Goal: Task Accomplishment & Management: Complete application form

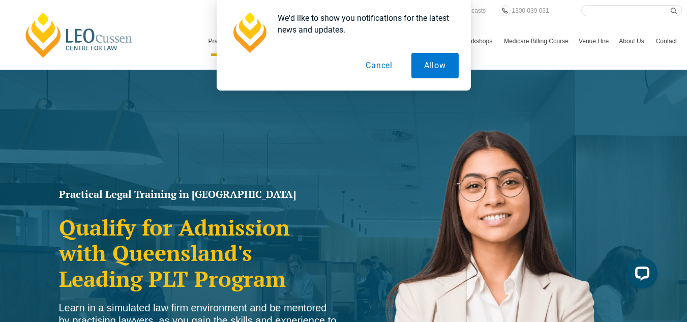
click at [388, 68] on button "Cancel" at bounding box center [379, 65] width 52 height 25
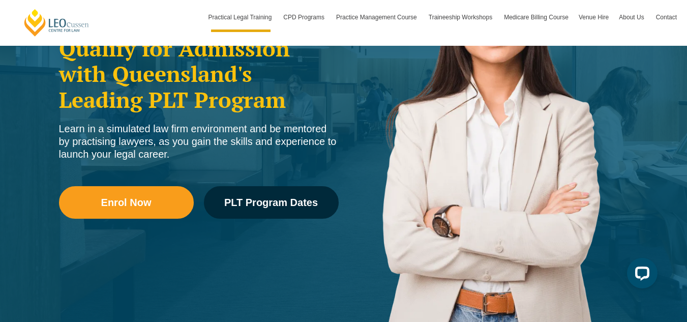
scroll to position [183, 0]
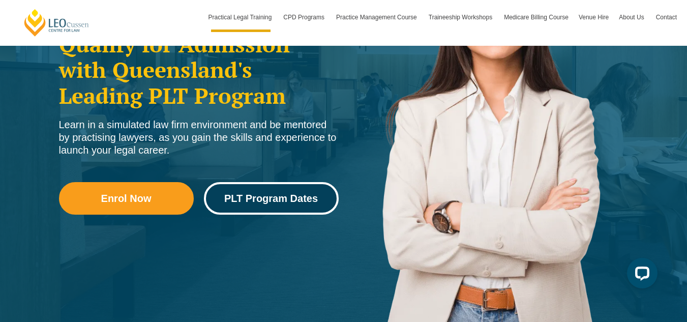
click at [269, 184] on link "PLT Program Dates" at bounding box center [271, 198] width 135 height 33
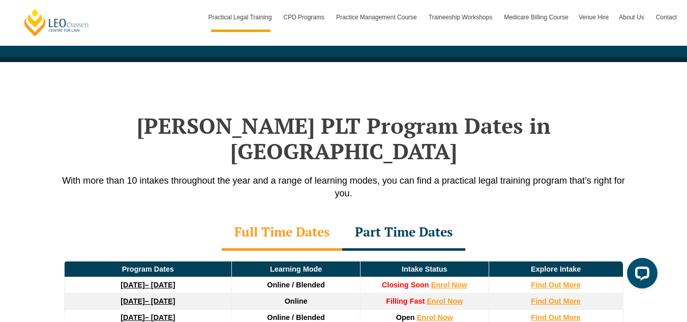
scroll to position [1327, 0]
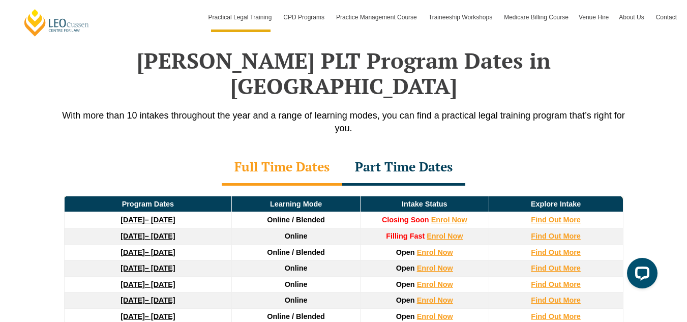
click at [175, 216] on link "22 September 2025 – 20 February 2026" at bounding box center [148, 220] width 54 height 8
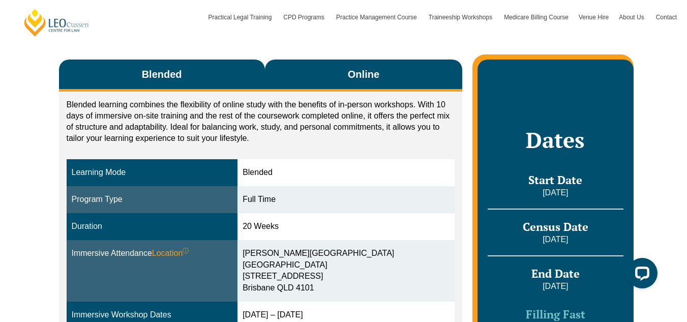
click at [384, 74] on button "Online" at bounding box center [364, 76] width 198 height 32
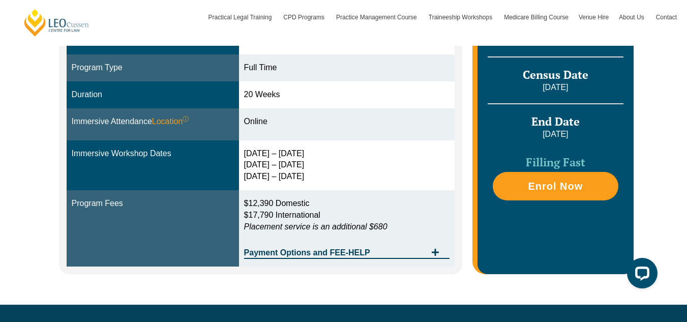
scroll to position [222, 0]
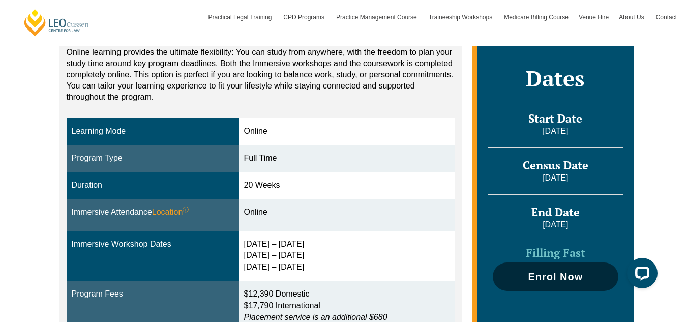
click at [572, 276] on span "Enrol Now" at bounding box center [555, 277] width 55 height 10
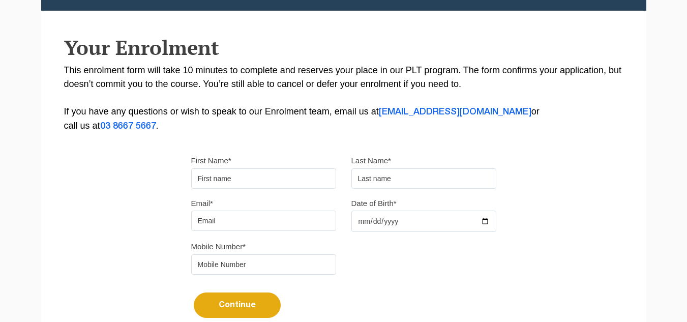
scroll to position [203, 0]
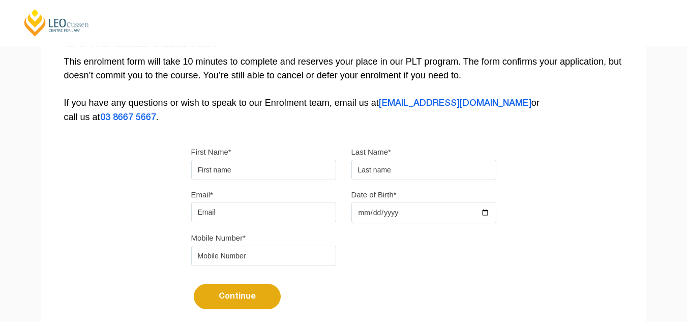
click at [298, 170] on input "First Name*" at bounding box center [263, 170] width 145 height 20
type input "Peta"
type input "Smail"
click at [235, 213] on input "Email*" at bounding box center [263, 212] width 145 height 20
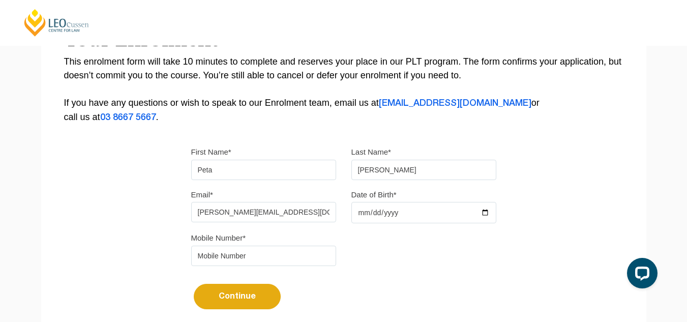
type input "smail.peta@gmail.com"
click at [363, 212] on input "Date of Birth*" at bounding box center [423, 212] width 145 height 21
type input "2025-04-08"
click at [247, 258] on input "tel" at bounding box center [263, 256] width 145 height 20
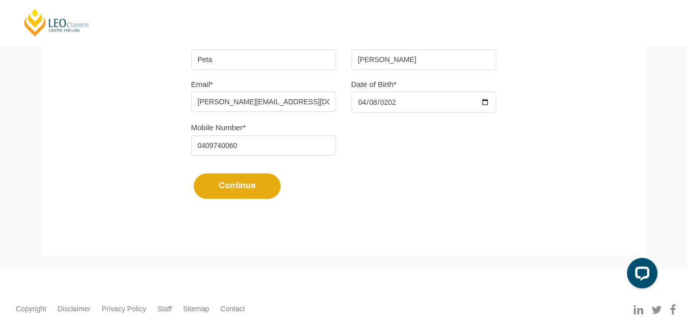
scroll to position [325, 0]
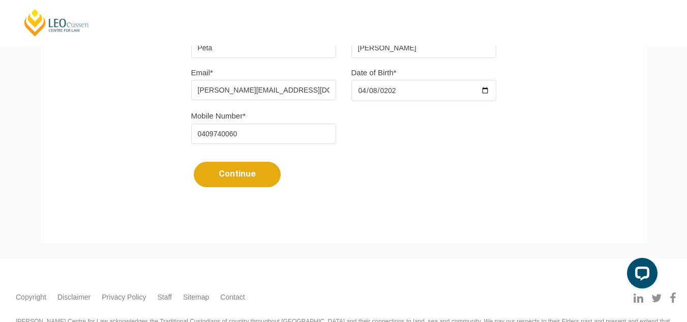
type input "0409740060"
click at [223, 181] on button "Continue" at bounding box center [237, 174] width 87 height 25
select select
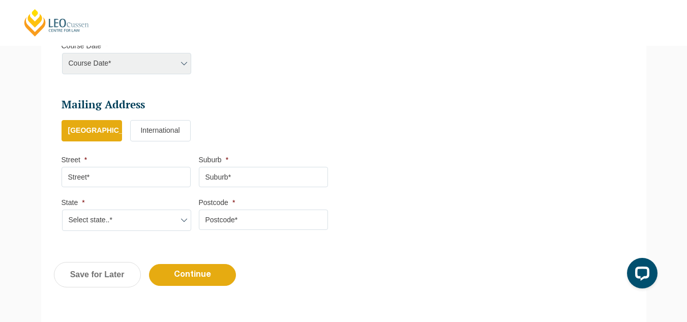
scroll to position [541, 0]
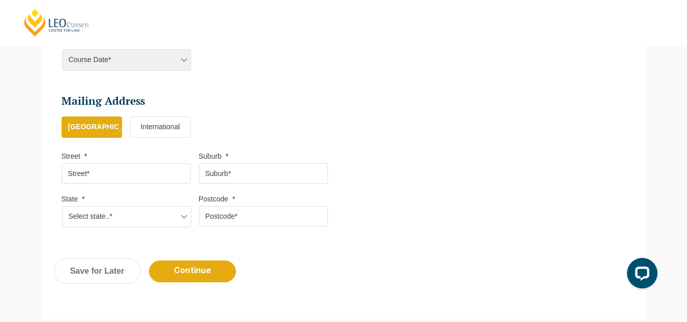
click at [185, 63] on div "Course Date* Maddocks 2024 December 2023 (04-12-2023 to 17-05-2024) May 2023 (2…" at bounding box center [126, 59] width 129 height 21
click at [186, 60] on div "Course Date* Maddocks 2024 December 2023 (04-12-2023 to 17-05-2024) May 2023 (2…" at bounding box center [126, 59] width 129 height 21
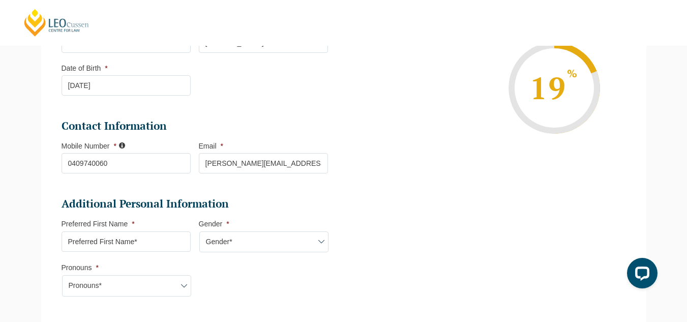
scroll to position [197, 0]
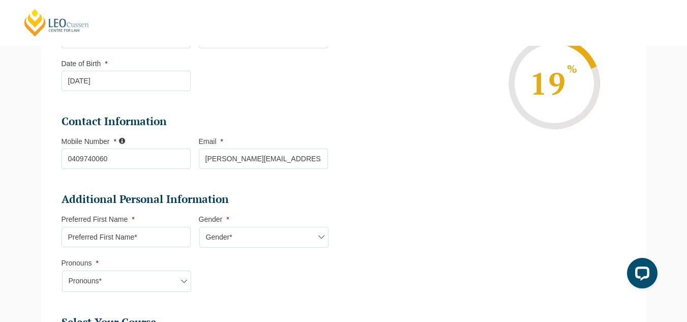
click at [128, 237] on input "Preferred First Name *" at bounding box center [126, 237] width 129 height 20
type input "Peta"
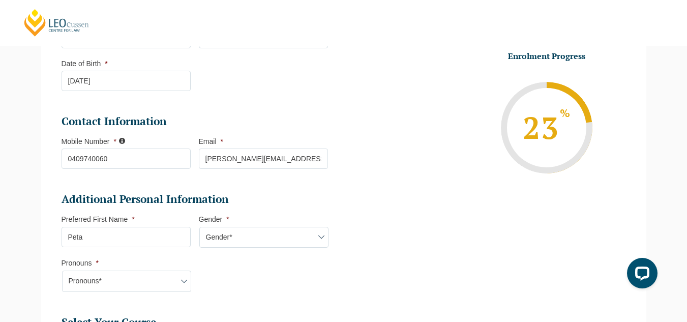
click at [220, 236] on select "Gender* Male Female Nonbinary Intersex Prefer not to disclose Other" at bounding box center [263, 237] width 129 height 21
select select "Female"
click at [199, 227] on select "Gender* Male Female Nonbinary Intersex Prefer not to disclose Other" at bounding box center [263, 237] width 129 height 21
click at [185, 281] on select "Pronouns* She/Her/Hers He/Him/His They/Them/Theirs Other Prefer not to disclose" at bounding box center [126, 281] width 129 height 21
select select "She/Her/Hers"
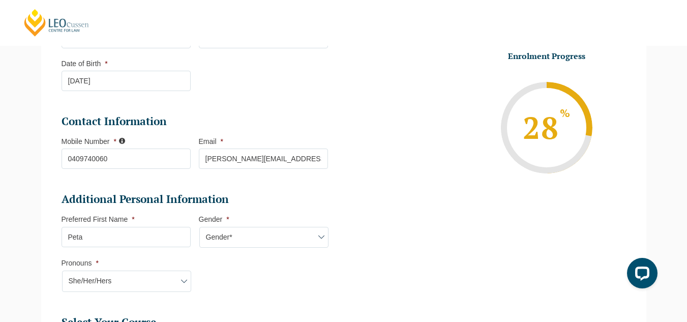
click at [62, 271] on select "Pronouns* She/Her/Hers He/Him/His They/Them/Theirs Other Prefer not to disclose" at bounding box center [126, 281] width 129 height 21
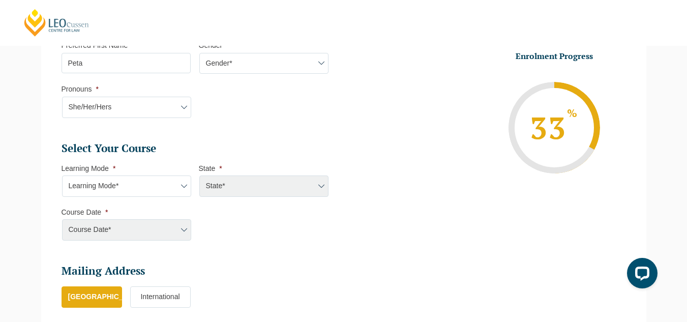
scroll to position [380, 0]
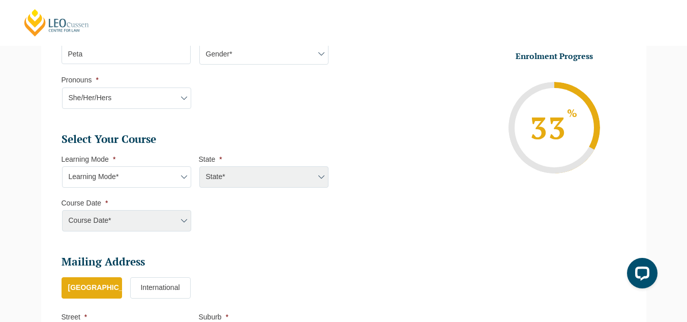
click at [184, 175] on select "Learning Mode* Online Full Time Learning Online Part Time Learning Blended Full…" at bounding box center [126, 176] width 129 height 21
select select "Online Full Time Learning"
click at [62, 166] on select "Learning Mode* Online Full Time Learning Online Part Time Learning Blended Full…" at bounding box center [126, 176] width 129 height 21
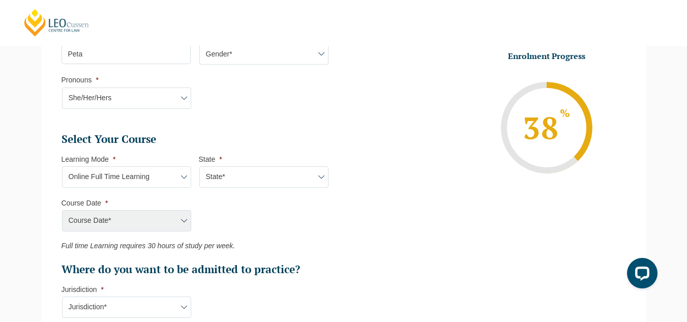
click at [240, 184] on select "State* National (ACT/NSW, VIC, QLD, SA, WA)" at bounding box center [263, 176] width 129 height 21
select select "National (ACT/NSW, VIC, QLD, SA, WA)"
click at [199, 166] on select "State* National (ACT/NSW, VIC, QLD, SA, WA)" at bounding box center [263, 176] width 129 height 21
click at [260, 180] on select "State* National (ACT/NSW, VIC, QLD, SA, WA)" at bounding box center [263, 176] width 129 height 21
click at [199, 166] on select "State* National (ACT/NSW, VIC, QLD, SA, WA)" at bounding box center [263, 176] width 129 height 21
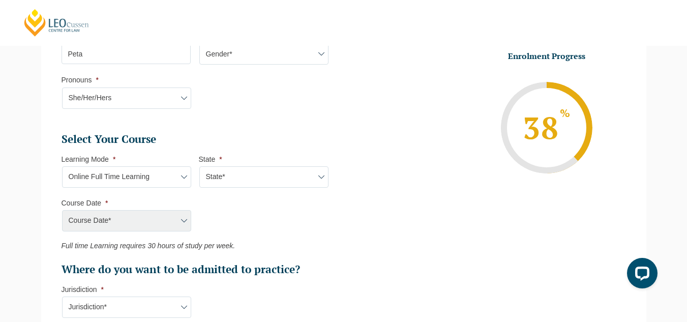
click at [224, 176] on select "State* National (ACT/NSW, VIC, QLD, SA, WA)" at bounding box center [263, 176] width 129 height 21
select select "National (ACT/NSW, VIC, QLD, SA, WA)"
click at [199, 166] on select "State* National (ACT/NSW, VIC, QLD, SA, WA)" at bounding box center [263, 176] width 129 height 21
click at [186, 214] on select "Course Date* September 2025 (22-Sep-2025 to 20-Feb-2026) December 2025 (08-Dec-…" at bounding box center [126, 220] width 129 height 21
select select "September 2025 (22-Sep-2025 to 20-Feb-2026)"
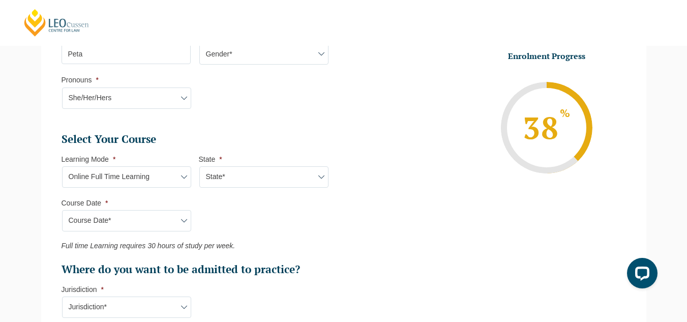
click at [62, 210] on select "Course Date* September 2025 (22-Sep-2025 to 20-Feb-2026) December 2025 (08-Dec-…" at bounding box center [126, 220] width 129 height 21
type input "Intake 10 September 2025 FT"
type input "Practical Legal Training (NAT)"
select select "NAT PLT (SEP) 2025 Full Time Online"
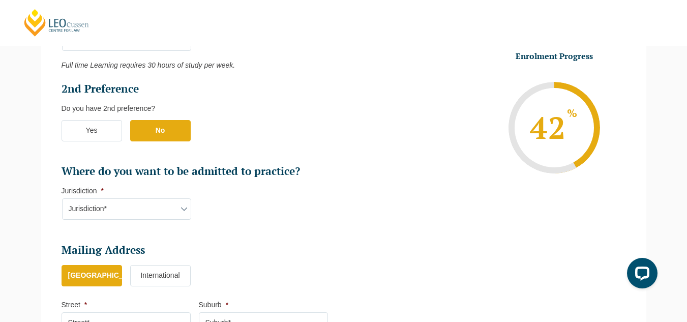
scroll to position [563, 0]
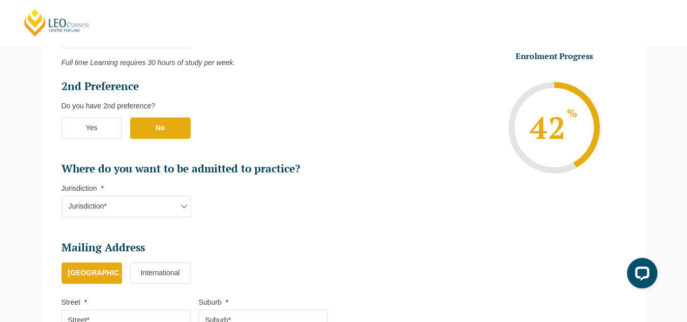
click at [163, 127] on label "No" at bounding box center [160, 127] width 61 height 21
click at [0, 0] on input "No" at bounding box center [0, 0] width 0 height 0
click at [178, 204] on select "Jurisdiction* VIC ACT/NSW SA WA QLD" at bounding box center [126, 206] width 129 height 21
select select "QLD"
click at [62, 196] on select "Jurisdiction* VIC ACT/NSW SA WA QLD" at bounding box center [126, 206] width 129 height 21
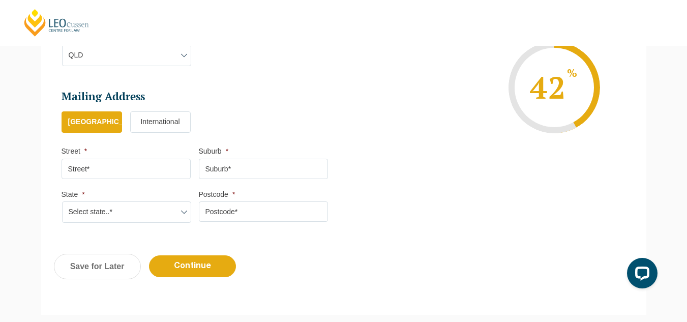
scroll to position [726, 0]
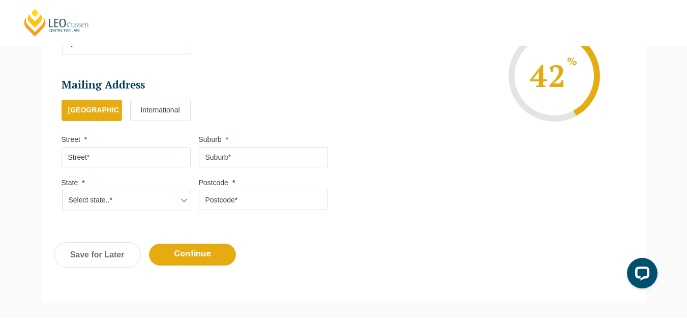
click at [129, 160] on input "Street *" at bounding box center [126, 157] width 129 height 20
type input "9/164 Wellington Street"
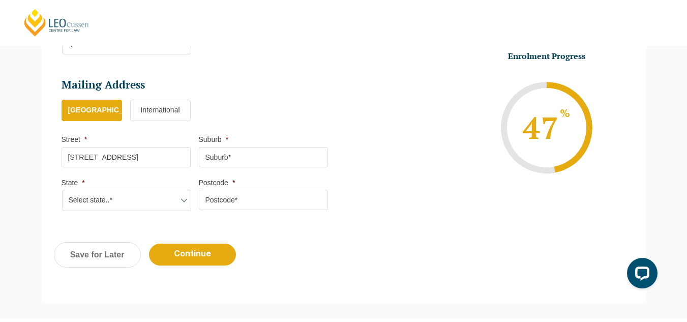
click at [239, 154] on input "Suburb *" at bounding box center [263, 157] width 129 height 20
type input "o"
type input "ORMISTON"
click at [180, 202] on select "Select state..* VIC WA QLD SA NSW NT ACT TAS" at bounding box center [126, 200] width 129 height 21
select select "QLD"
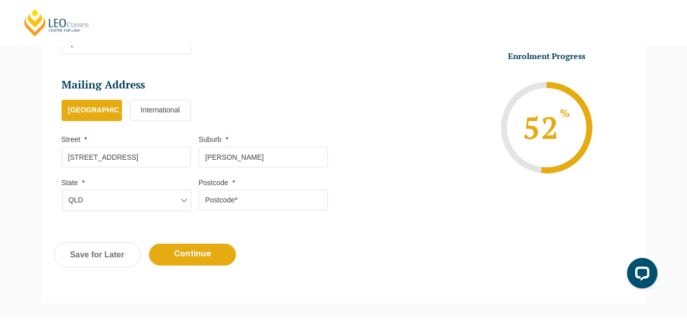
click at [62, 190] on select "Select state..* VIC WA QLD SA NSW NT ACT TAS" at bounding box center [126, 200] width 129 height 21
click at [252, 198] on input "Postcode *" at bounding box center [263, 200] width 129 height 20
type input "4160"
click at [196, 255] on input "Continue" at bounding box center [192, 255] width 87 height 22
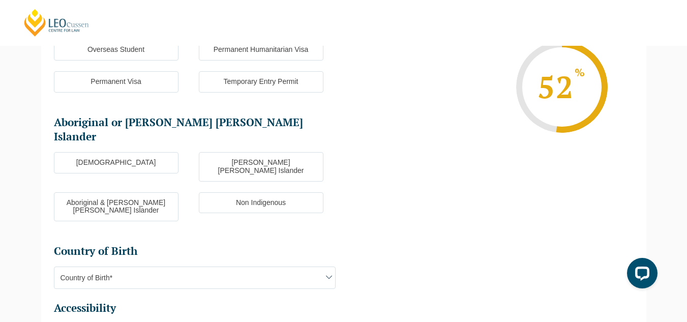
scroll to position [88, 0]
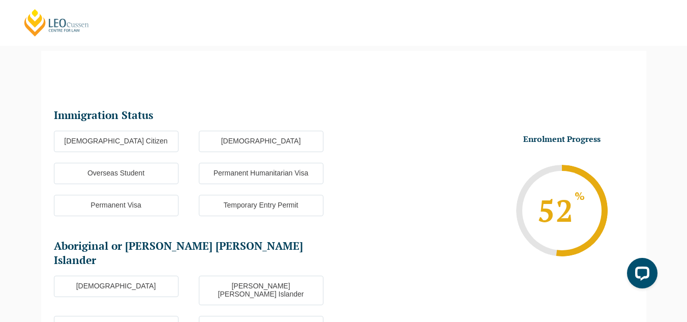
click at [140, 140] on label "Australian Citizen" at bounding box center [116, 141] width 125 height 21
click at [0, 0] on input "Australian Citizen" at bounding box center [0, 0] width 0 height 0
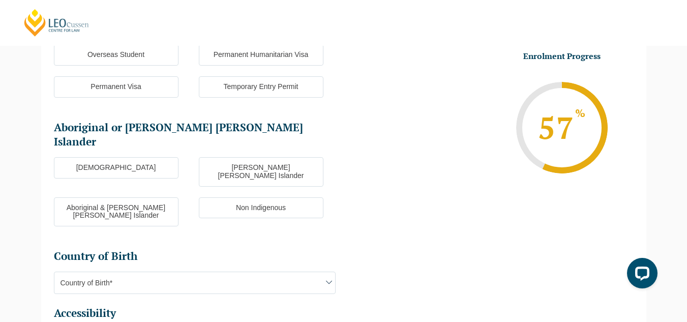
scroll to position [210, 0]
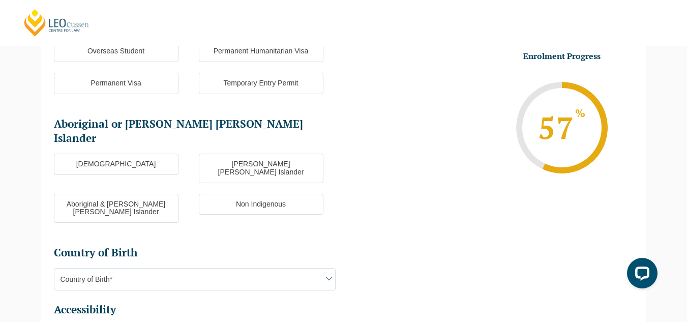
click at [275, 194] on label "Non Indigenous" at bounding box center [261, 204] width 125 height 21
click at [0, 0] on input "Non Indigenous" at bounding box center [0, 0] width 0 height 0
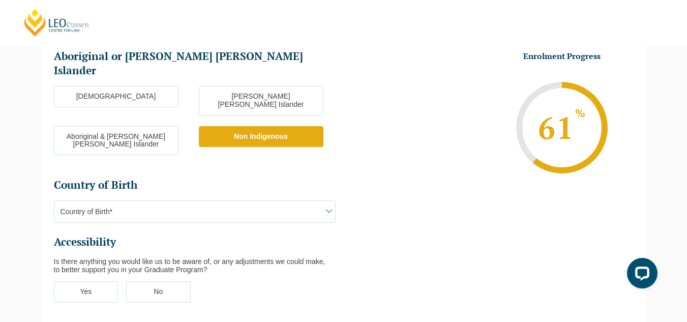
scroll to position [339, 0]
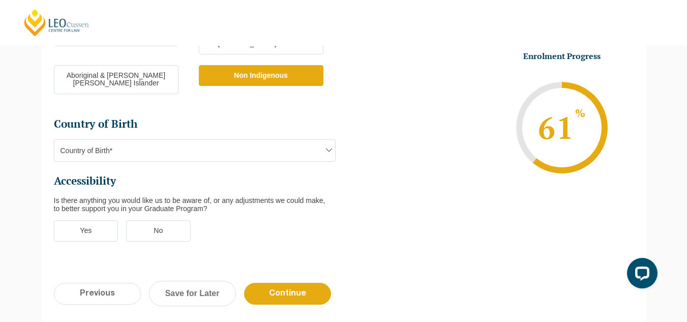
click at [328, 144] on span at bounding box center [329, 150] width 12 height 12
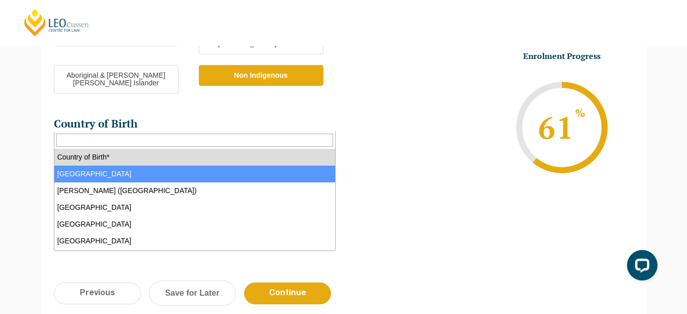
select select "Australia 1101"
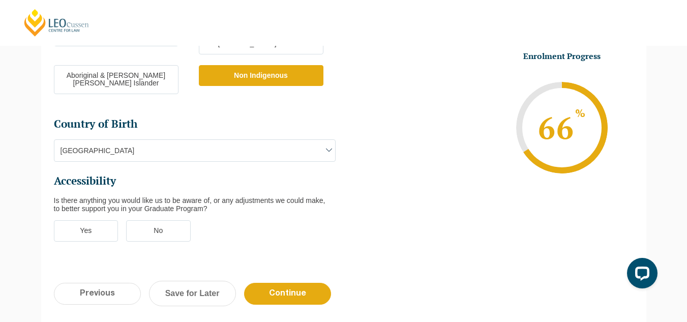
click at [150, 220] on label "No" at bounding box center [158, 230] width 65 height 21
click at [0, 0] on input "No" at bounding box center [0, 0] width 0 height 0
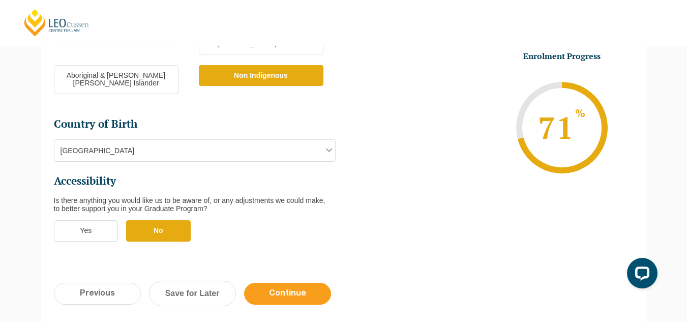
click at [281, 283] on input "Continue" at bounding box center [287, 294] width 87 height 22
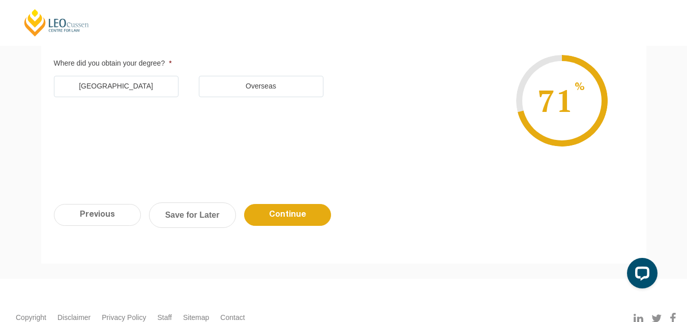
scroll to position [88, 0]
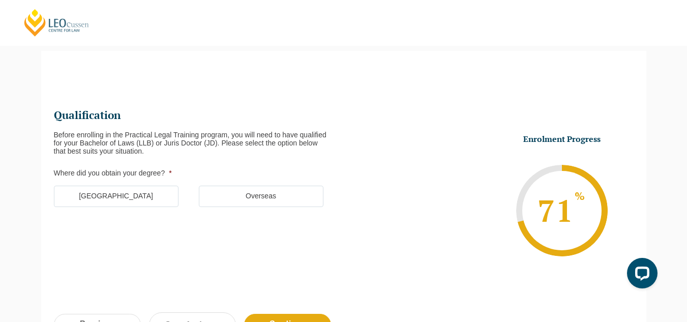
click at [110, 200] on label "Australia" at bounding box center [116, 196] width 125 height 21
click at [0, 0] on input "Australia" at bounding box center [0, 0] width 0 height 0
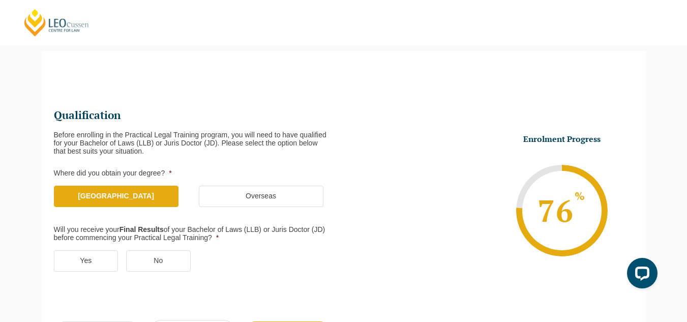
click at [80, 255] on label "Yes" at bounding box center [86, 260] width 65 height 21
click at [0, 0] on input "Yes" at bounding box center [0, 0] width 0 height 0
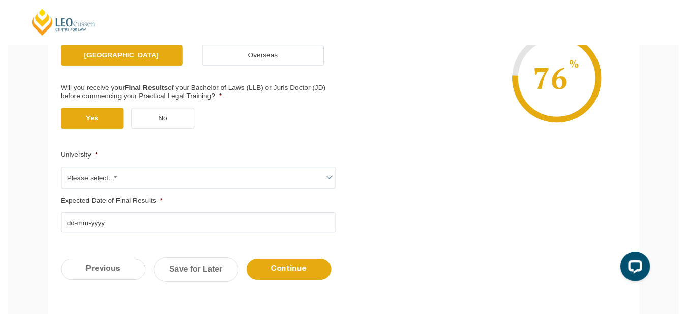
scroll to position [230, 0]
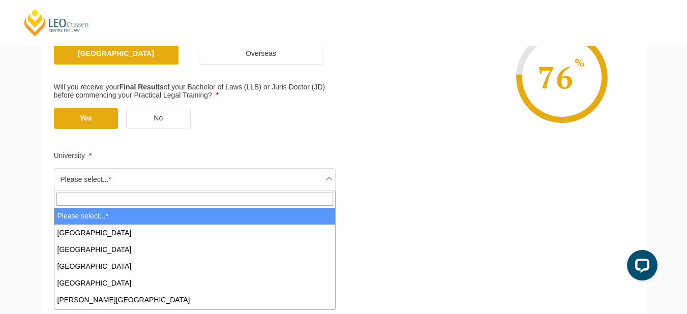
click at [321, 182] on span "Please select...*" at bounding box center [195, 179] width 282 height 22
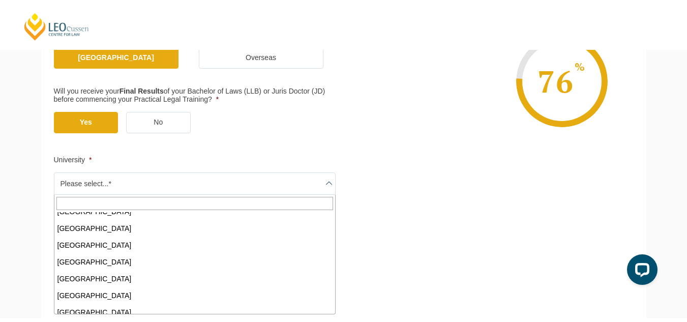
scroll to position [470, 0]
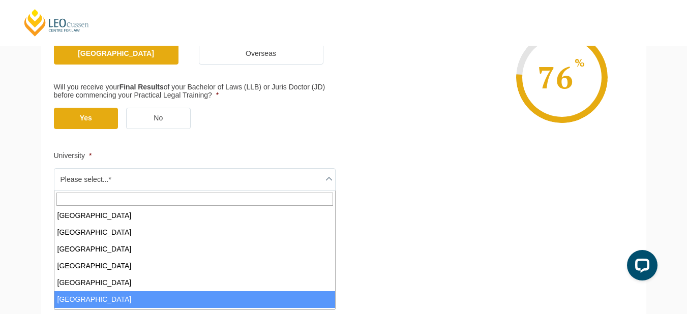
select select "University of Southern Queensland"
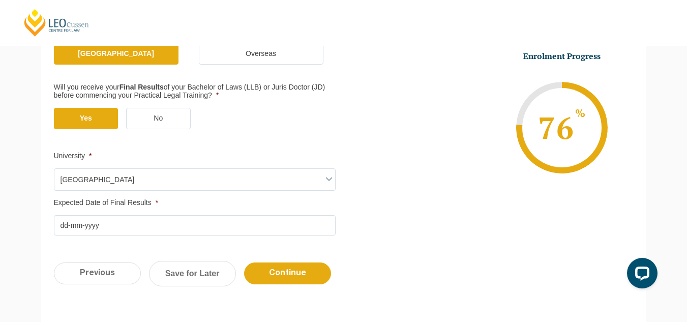
click at [68, 224] on input "Expected Date of Final Results *" at bounding box center [195, 225] width 282 height 20
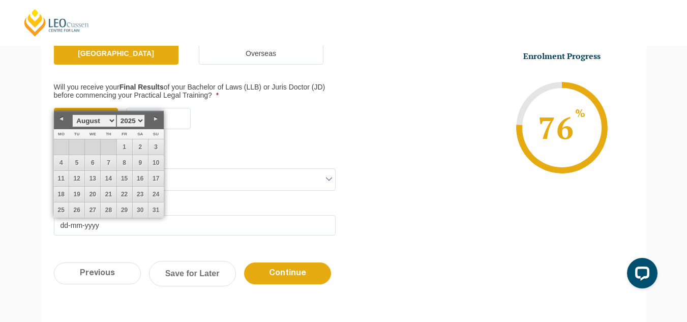
click at [109, 119] on select "January February March April May June July August September October November De…" at bounding box center [94, 120] width 44 height 13
click at [91, 162] on link "10" at bounding box center [92, 162] width 15 height 15
type input "10-09-2025"
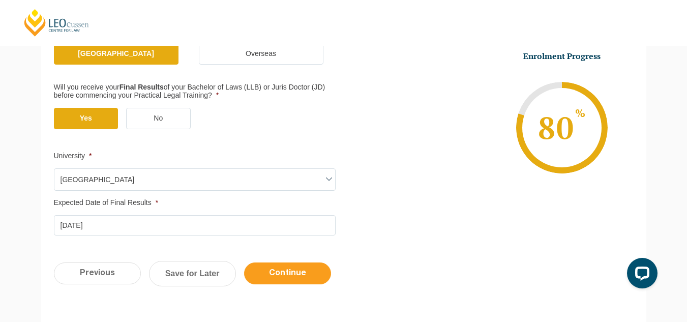
click at [294, 269] on input "Continue" at bounding box center [287, 273] width 87 height 22
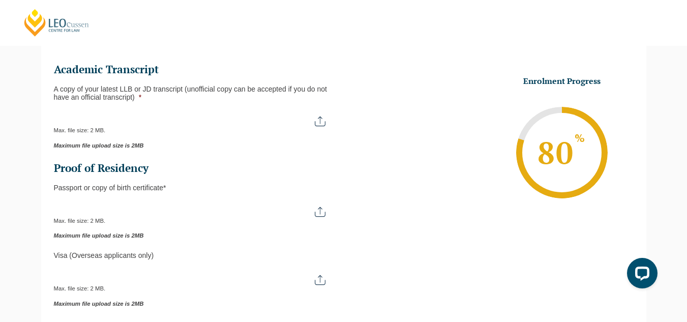
scroll to position [160, 0]
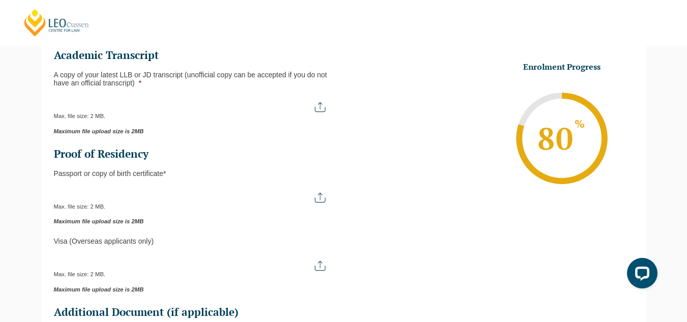
click at [320, 106] on input "A copy of your latest LLB or JD transcript (unofficial copy can be accepted if …" at bounding box center [195, 103] width 282 height 17
type input "C:\fakepath\USQ_TSRPT.pdf 29 AUGUST 2025 UNOFFICIAL.pdf"
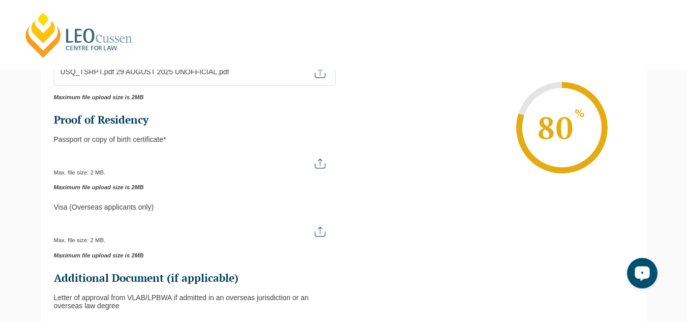
scroll to position [140, 0]
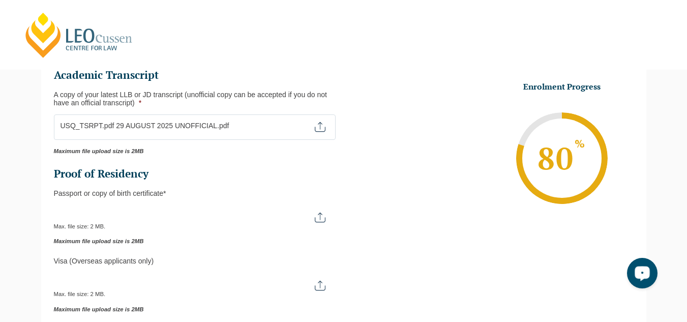
click at [315, 216] on input "Passport or Copy of Birth Certificate *" at bounding box center [195, 213] width 282 height 17
type input "C:\fakepath\PETA SMAIL BIRTH CERTIFICATE.jpg"
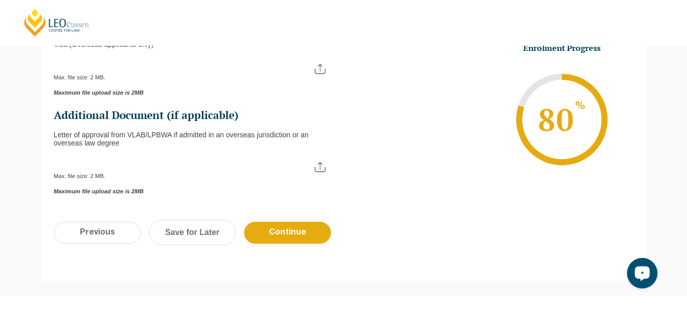
scroll to position [364, 0]
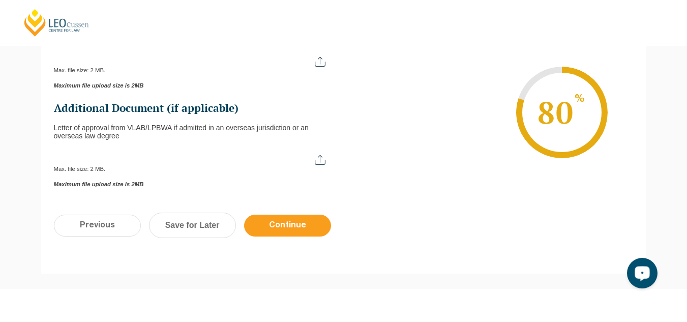
click at [321, 230] on input "Continue" at bounding box center [287, 226] width 87 height 22
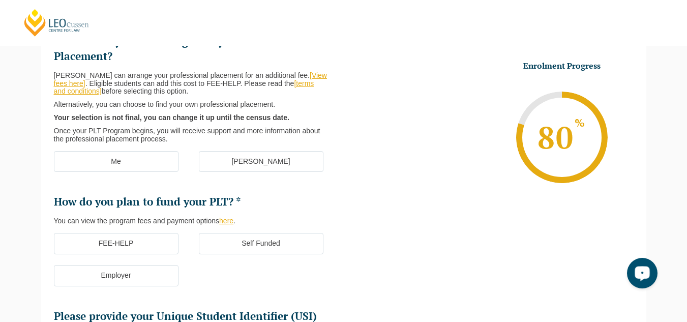
scroll to position [88, 0]
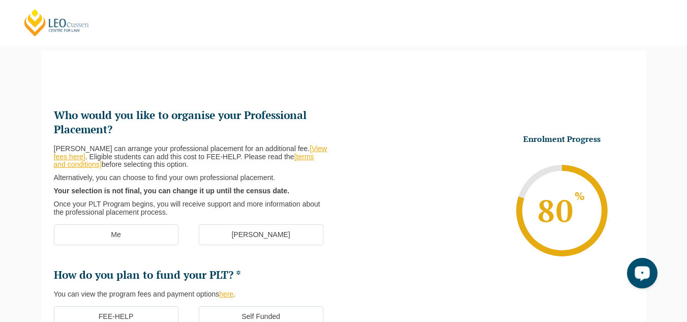
click at [285, 236] on label "[PERSON_NAME]" at bounding box center [261, 234] width 125 height 21
click at [0, 0] on input "[PERSON_NAME]" at bounding box center [0, 0] width 0 height 0
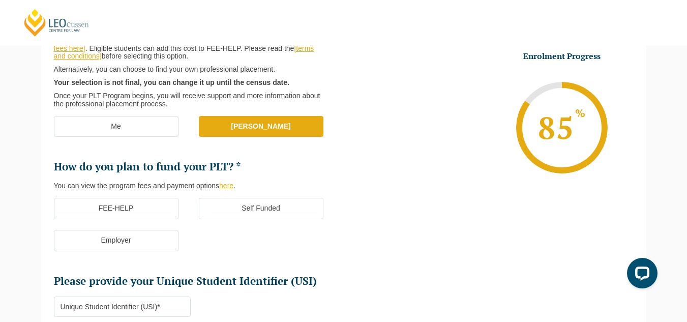
scroll to position [244, 0]
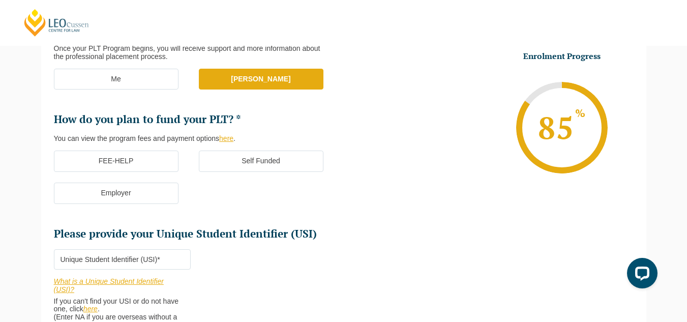
click at [135, 166] on label "FEE-HELP" at bounding box center [116, 161] width 125 height 21
click at [0, 0] on input "FEE-HELP" at bounding box center [0, 0] width 0 height 0
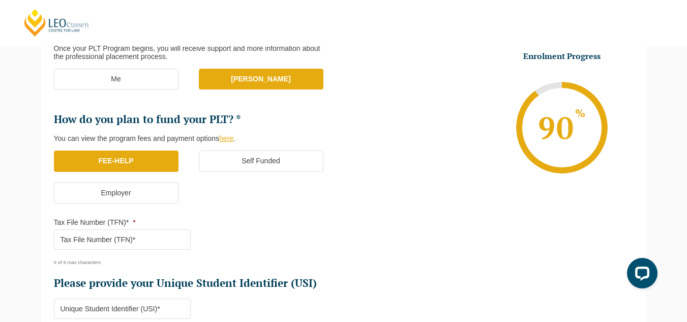
click at [119, 233] on input "Tax File Number (TFN)* *" at bounding box center [122, 239] width 137 height 20
click at [126, 245] on input "412305" at bounding box center [122, 239] width 137 height 20
type input "412305451"
click at [96, 267] on ul "Who would you like to organise your Professional Placement? Leo Cussen can arra…" at bounding box center [199, 122] width 290 height 338
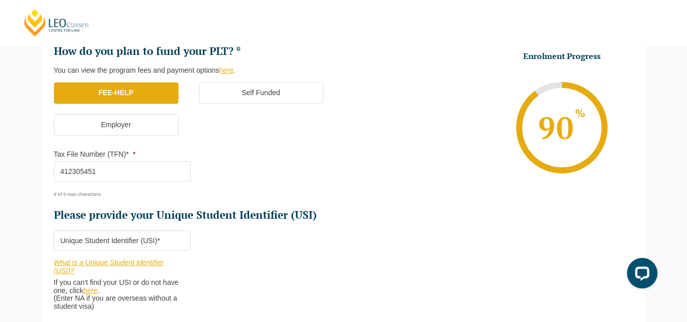
scroll to position [359, 0]
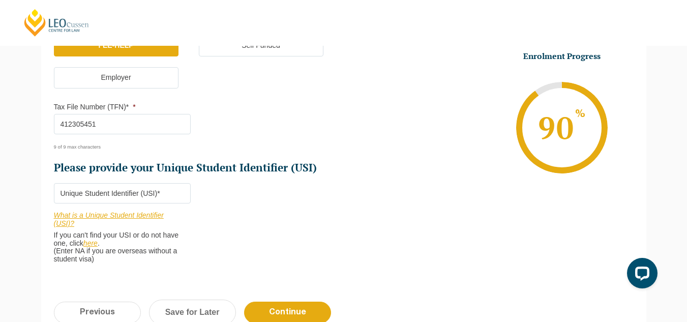
click at [159, 193] on input "Please provide your Unique Student Identifier (USI) *" at bounding box center [122, 193] width 137 height 20
paste input "UPEFSP9BVX"
type input "UPEFSP9BVX"
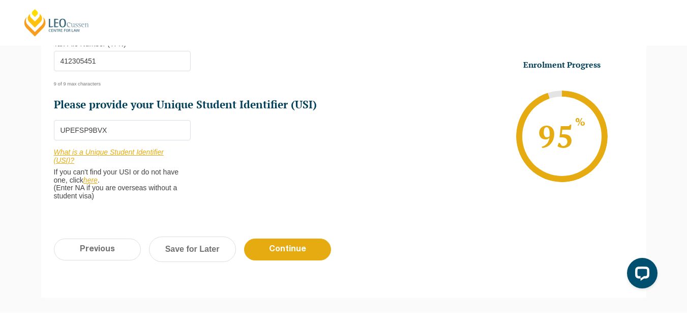
scroll to position [440, 0]
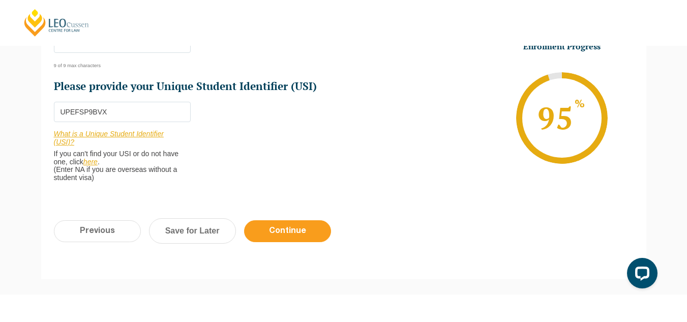
click at [296, 230] on input "Continue" at bounding box center [287, 231] width 87 height 22
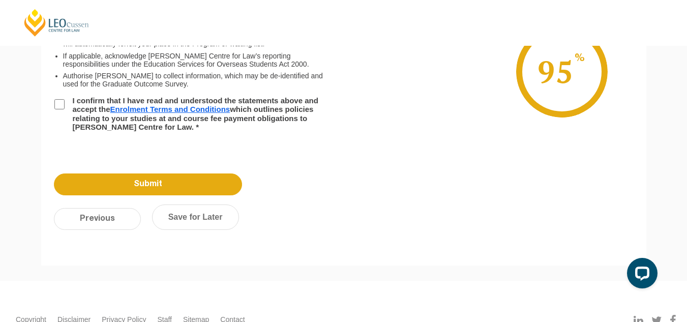
scroll to position [88, 0]
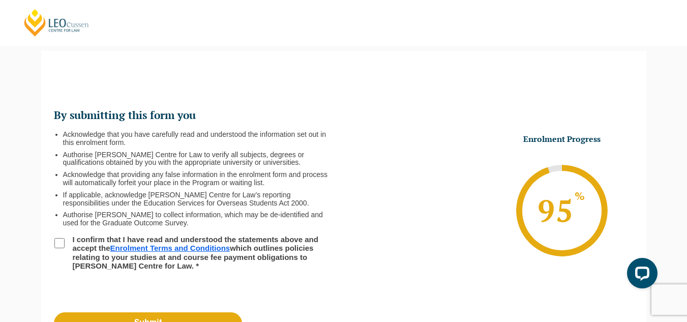
click at [59, 241] on input "I confirm that I have read and understood the statements above and accept the E…" at bounding box center [59, 243] width 10 height 10
checkbox input "true"
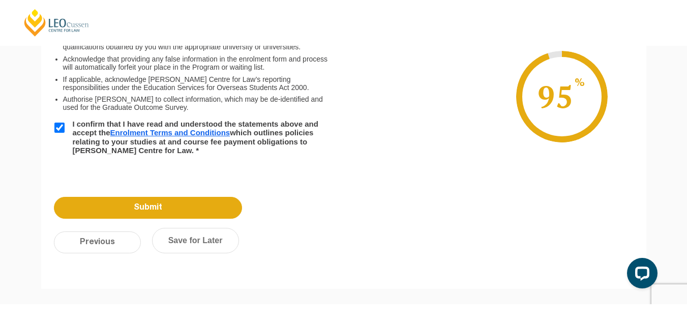
scroll to position [210, 0]
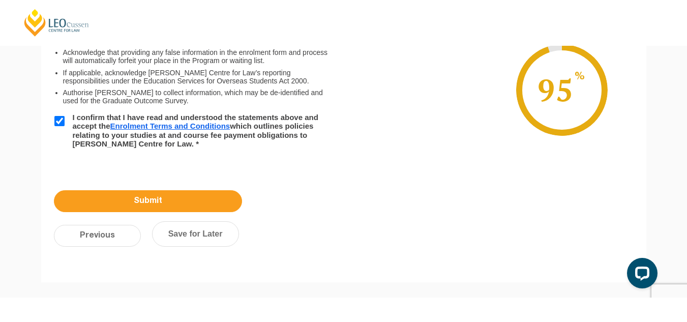
click at [210, 192] on input "Submit" at bounding box center [148, 201] width 188 height 22
